Goal: Obtain resource: Download file/media

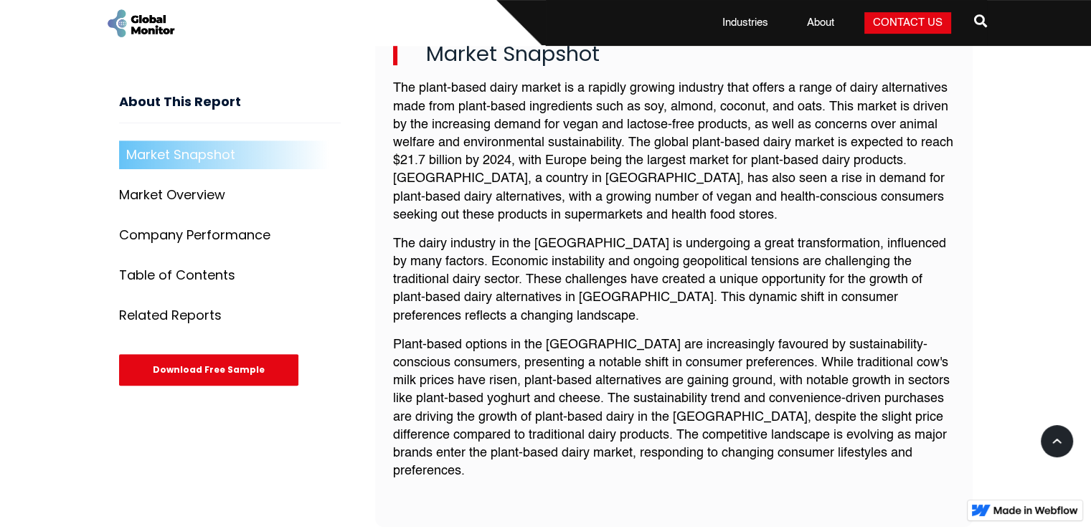
scroll to position [574, 0]
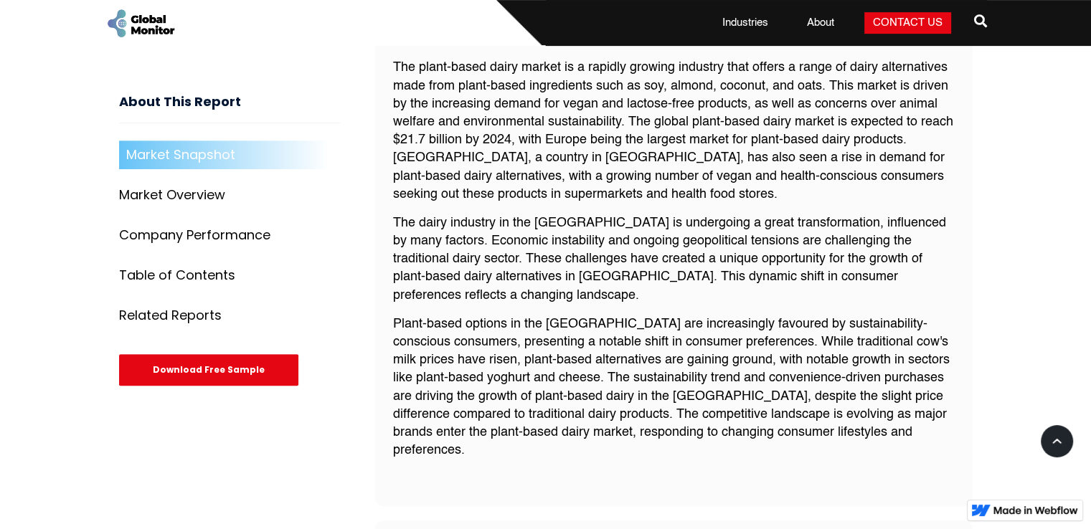
click at [199, 377] on div "Download Free Sample" at bounding box center [208, 371] width 179 height 32
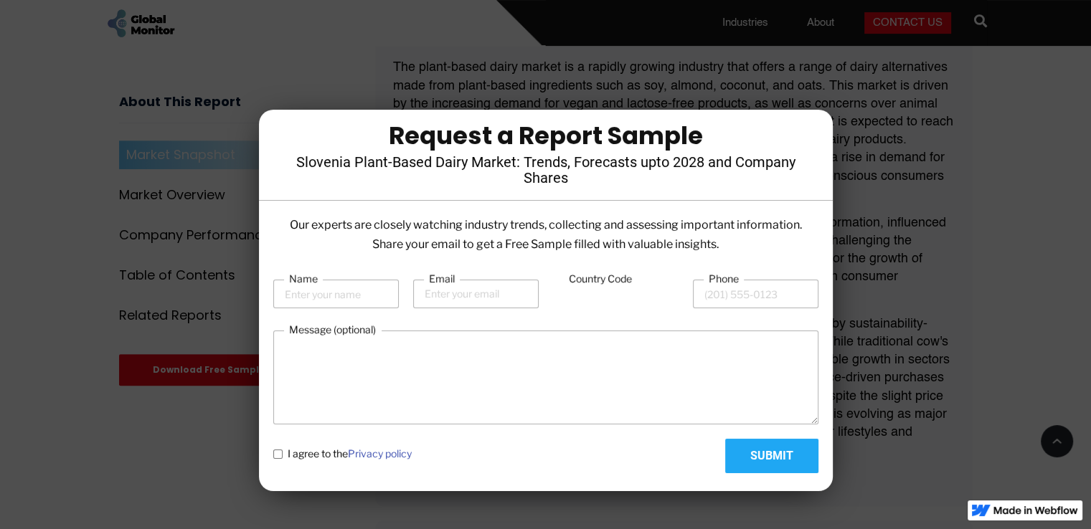
drag, startPoint x: 192, startPoint y: 147, endPoint x: 110, endPoint y: 37, distance: 136.9
click at [189, 144] on div at bounding box center [545, 264] width 1091 height 529
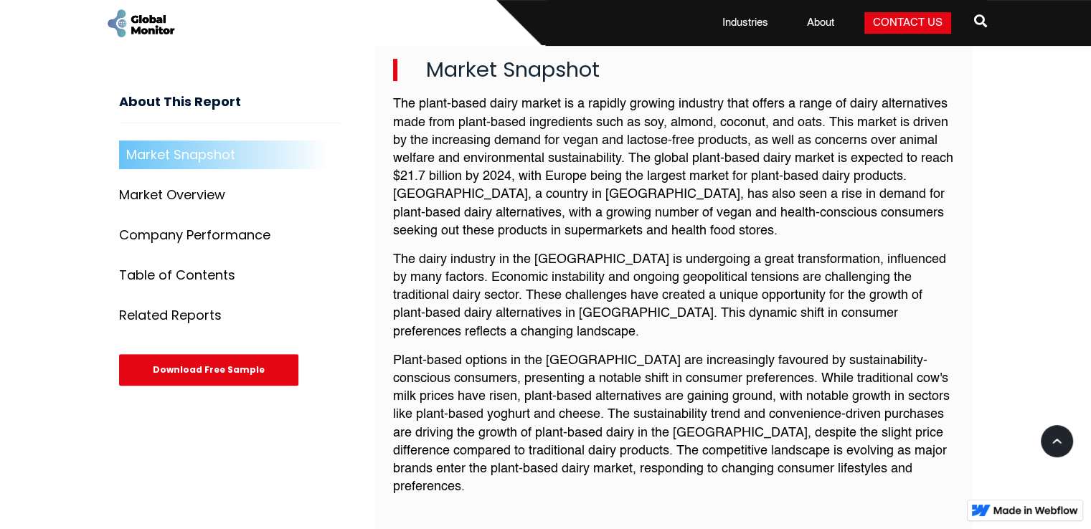
scroll to position [574, 0]
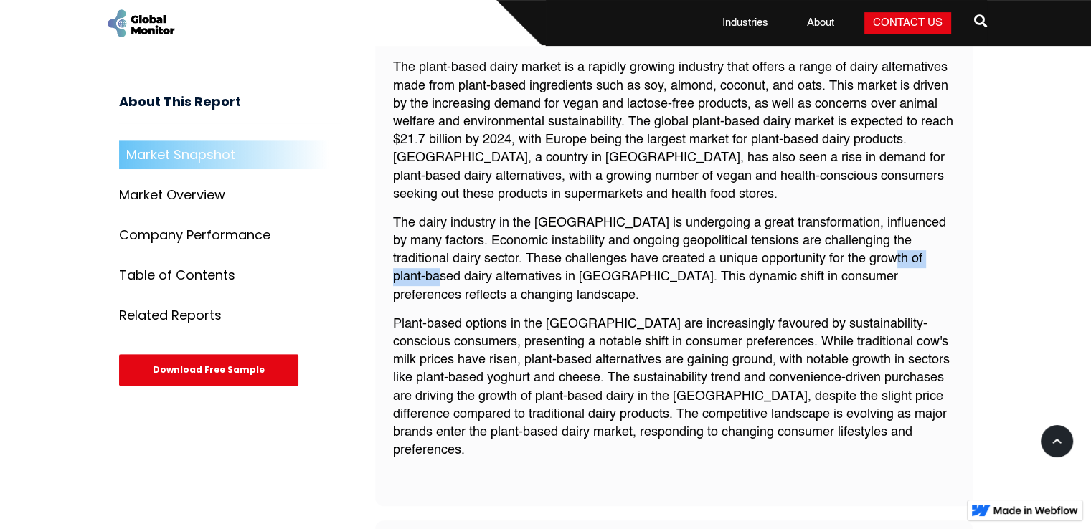
drag, startPoint x: 854, startPoint y: 258, endPoint x: 946, endPoint y: 267, distance: 92.2
click at [946, 267] on p "The dairy industry in the [GEOGRAPHIC_DATA] is undergoing a great transformatio…" at bounding box center [674, 260] width 562 height 90
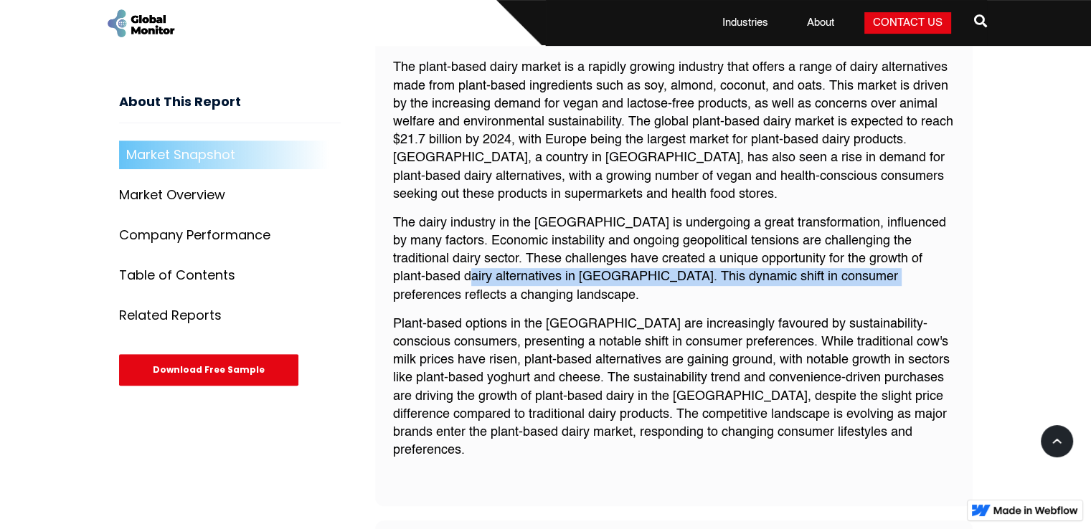
drag, startPoint x: 420, startPoint y: 278, endPoint x: 817, endPoint y: 275, distance: 396.8
click at [817, 275] on p "The dairy industry in the [GEOGRAPHIC_DATA] is undergoing a great transformatio…" at bounding box center [674, 260] width 562 height 90
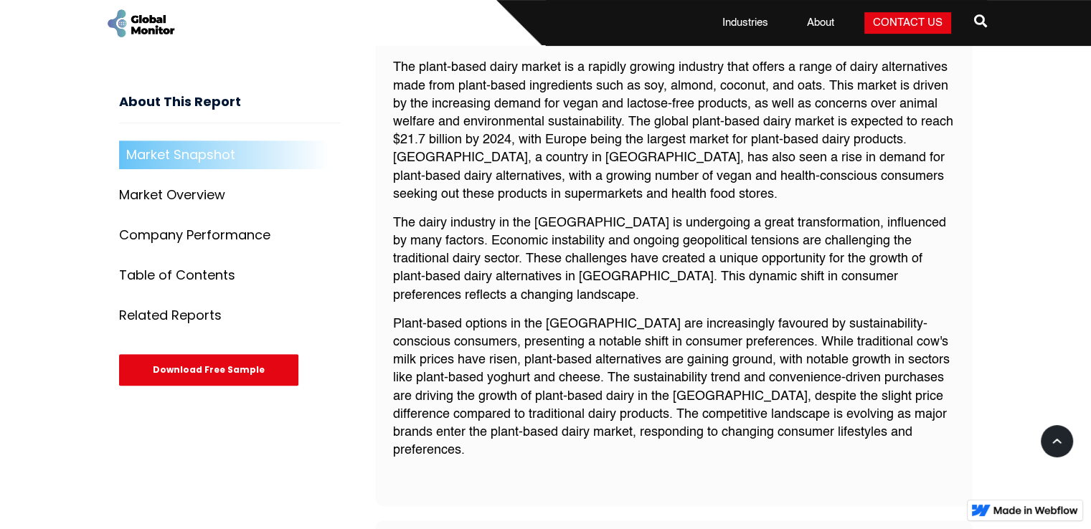
click at [560, 291] on p "The dairy industry in the [GEOGRAPHIC_DATA] is undergoing a great transformatio…" at bounding box center [674, 260] width 562 height 90
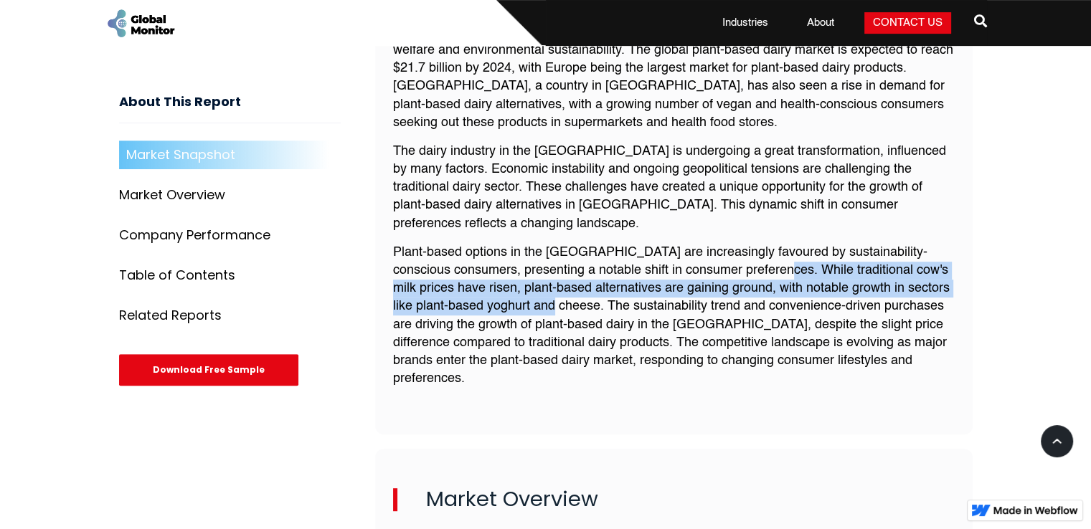
drag, startPoint x: 789, startPoint y: 273, endPoint x: 553, endPoint y: 312, distance: 238.6
click at [553, 312] on p "Plant-based options in the [GEOGRAPHIC_DATA] are increasingly favoured by susta…" at bounding box center [674, 316] width 562 height 145
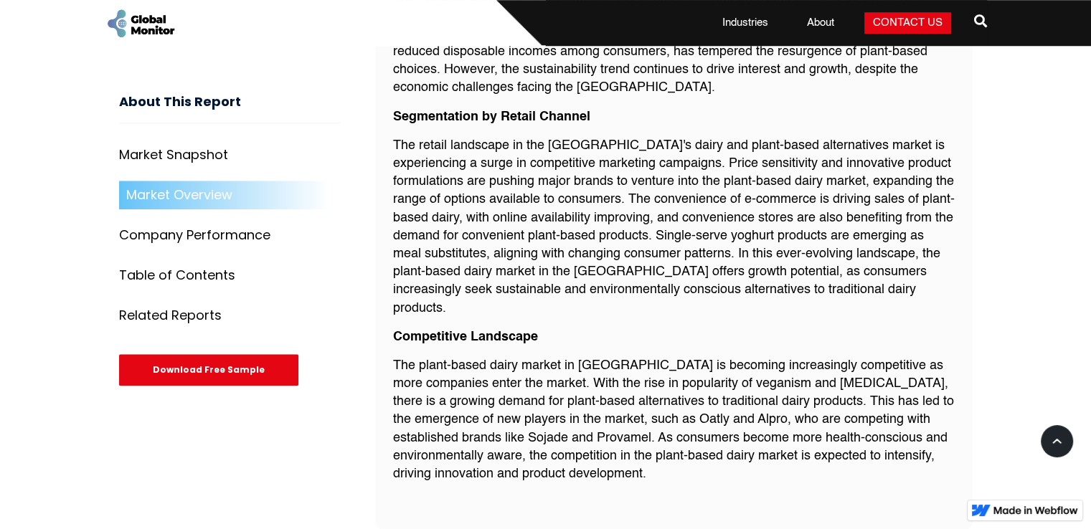
scroll to position [1363, 0]
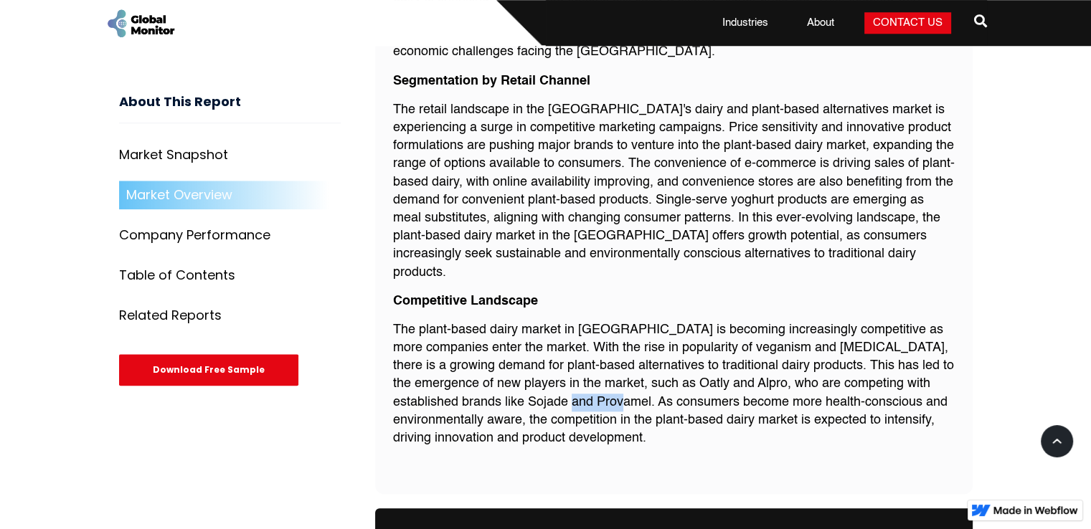
drag, startPoint x: 597, startPoint y: 367, endPoint x: 651, endPoint y: 369, distance: 54.5
click at [651, 369] on p "The plant-based dairy market in [GEOGRAPHIC_DATA] is becoming increasingly comp…" at bounding box center [674, 384] width 562 height 126
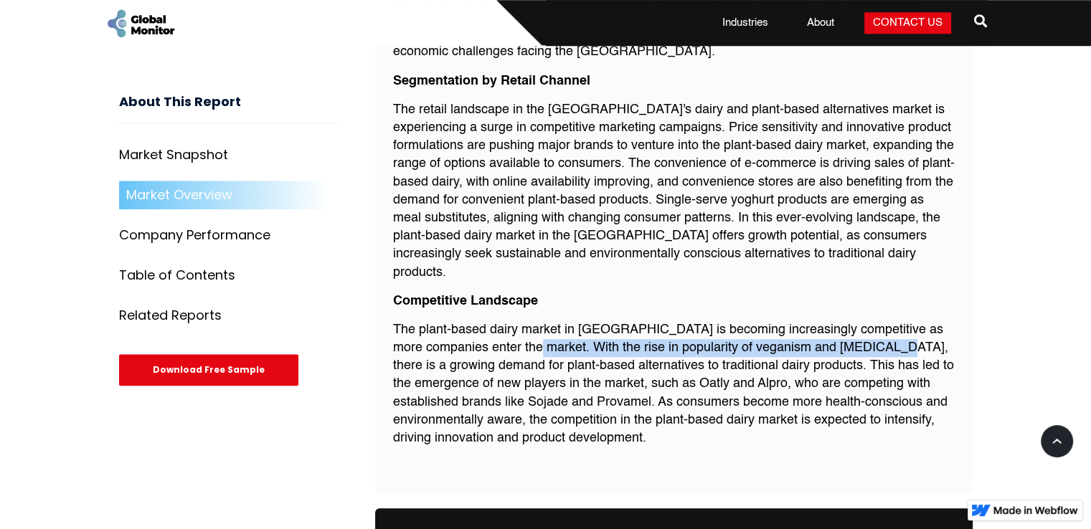
drag, startPoint x: 562, startPoint y: 311, endPoint x: 913, endPoint y: 314, distance: 351.6
click at [913, 321] on p "The plant-based dairy market in [GEOGRAPHIC_DATA] is becoming increasingly comp…" at bounding box center [674, 384] width 562 height 126
copy p "With the rise in popularity of veganism and lactose intolerance"
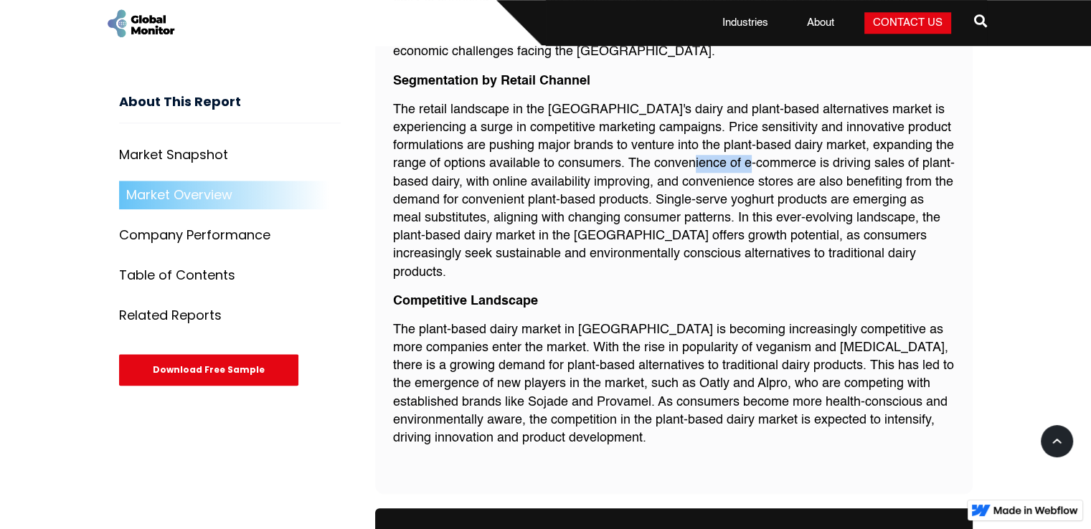
drag, startPoint x: 695, startPoint y: 149, endPoint x: 763, endPoint y: 151, distance: 68.9
click at [763, 151] on p "The retail landscape in the [GEOGRAPHIC_DATA]'s dairy and plant-based alternati…" at bounding box center [674, 191] width 562 height 181
copy p "e-commerce"
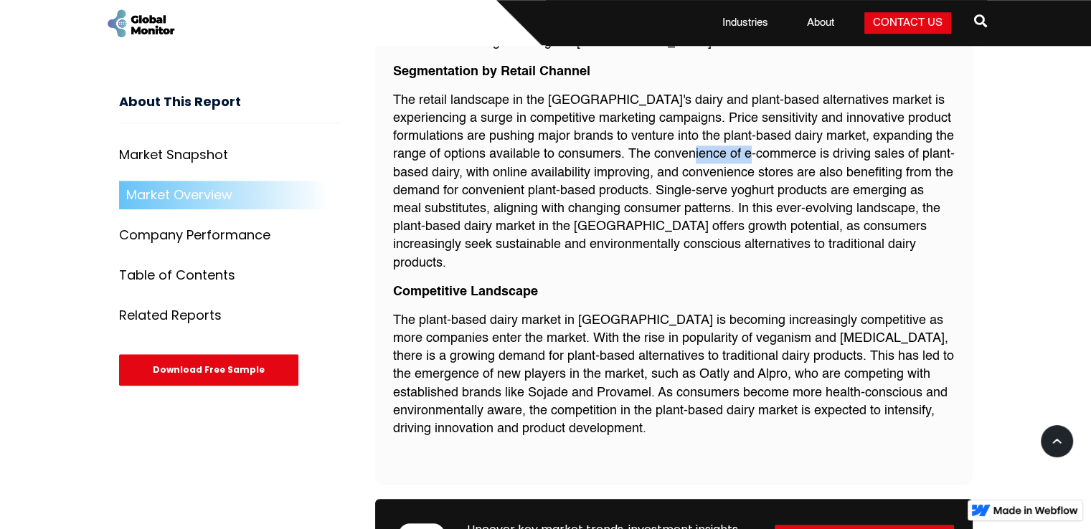
scroll to position [1435, 0]
